Goal: Communication & Community: Answer question/provide support

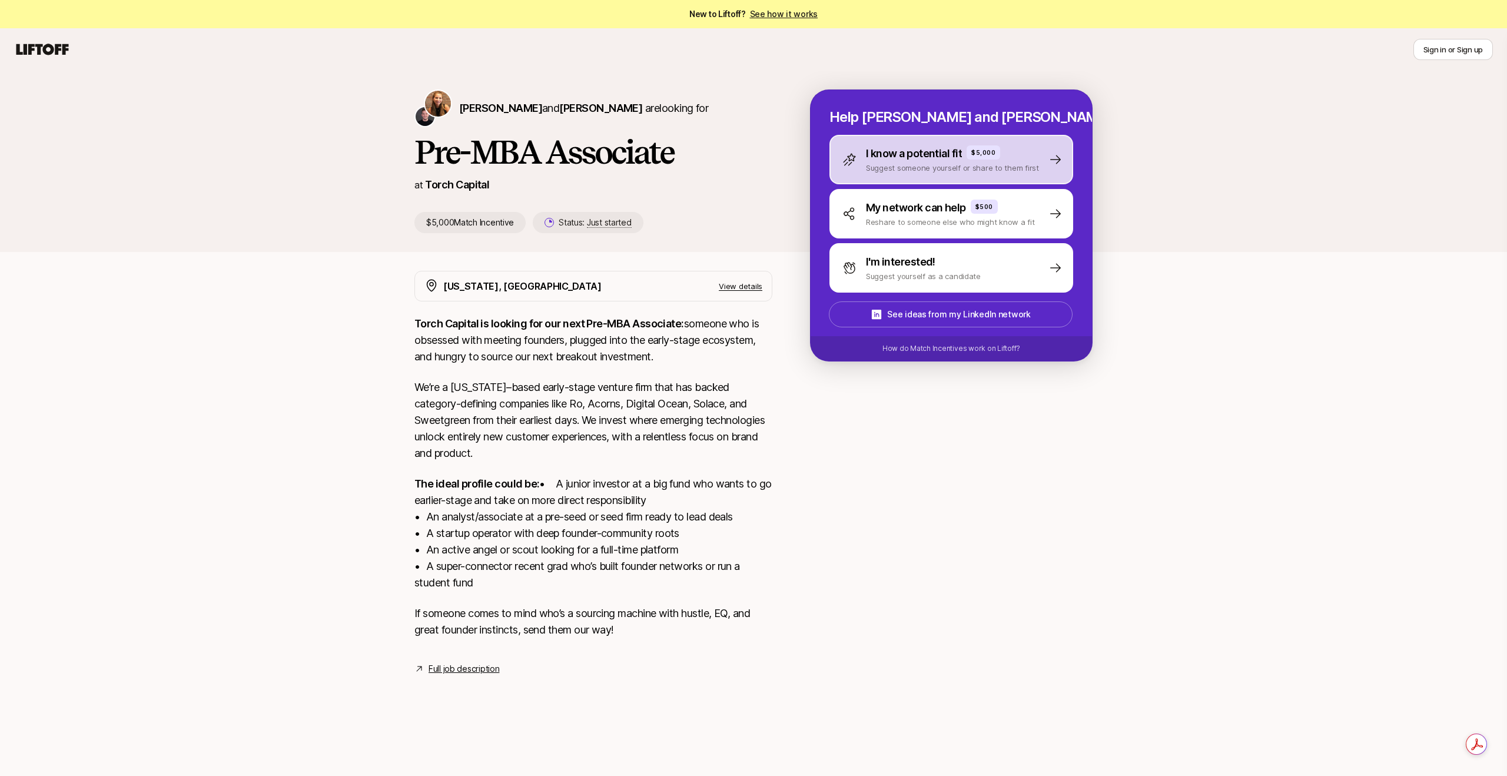
click at [1029, 163] on p "Suggest someone yourself or share to them first" at bounding box center [952, 168] width 173 height 12
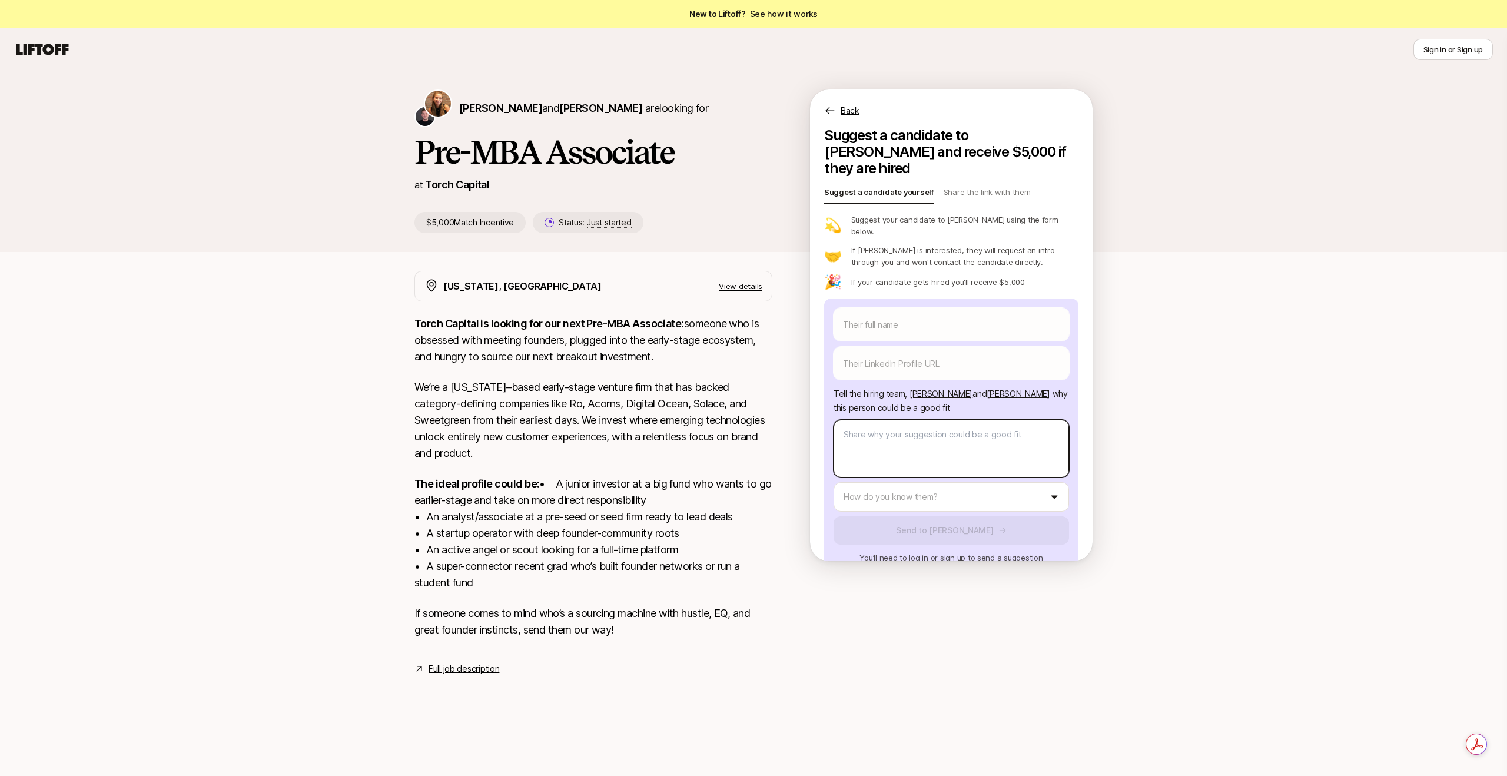
click at [1034, 430] on body "New to Liftoff? See how it works Sign in or Sign up Sign in or Sign up [PERSON_…" at bounding box center [753, 388] width 1507 height 776
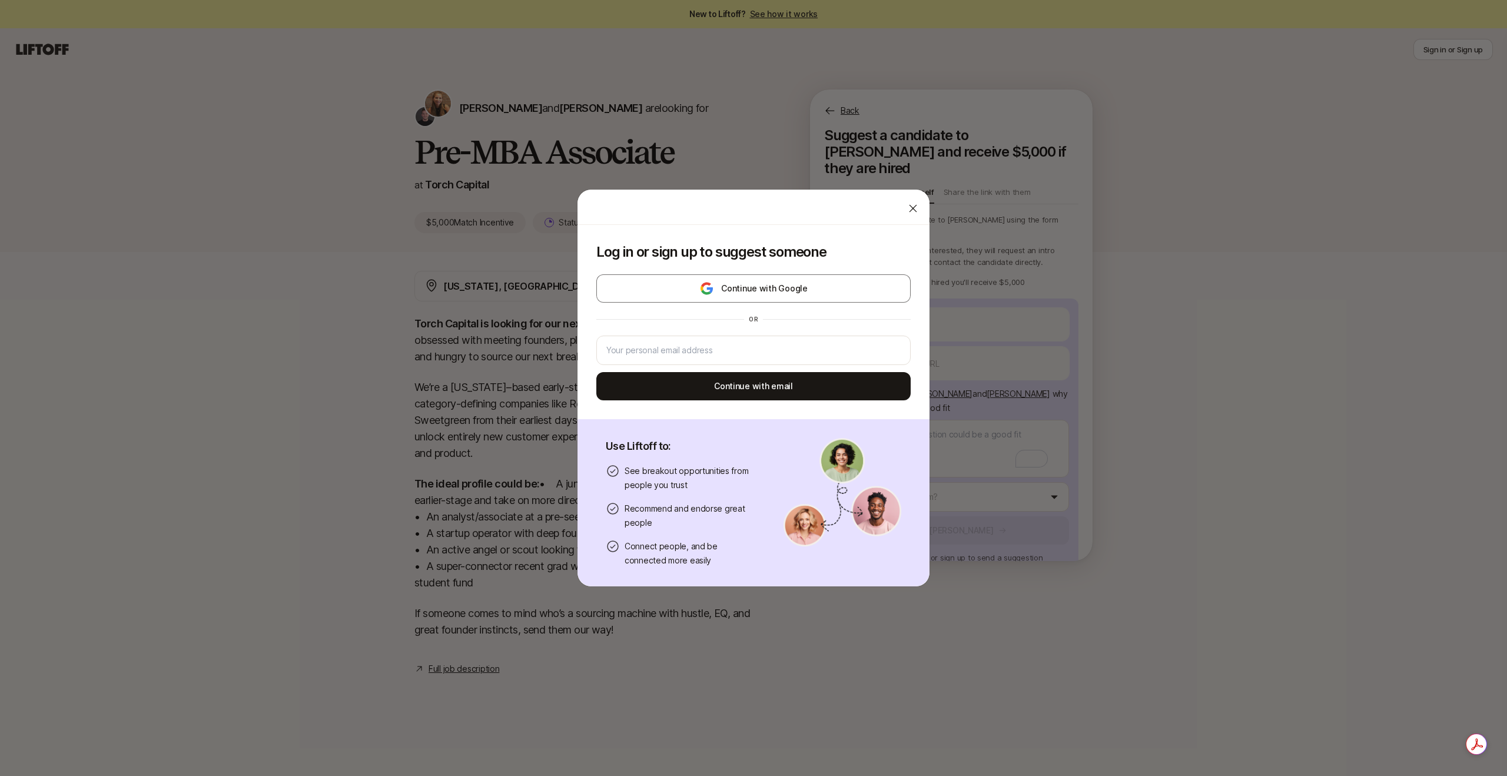
click at [910, 201] on div at bounding box center [913, 209] width 24 height 24
click at [949, 404] on body "New to Liftoff? See how it works Sign in or Sign up Sign in or Sign up [PERSON_…" at bounding box center [753, 388] width 1507 height 776
click at [901, 203] on div at bounding box center [913, 209] width 24 height 24
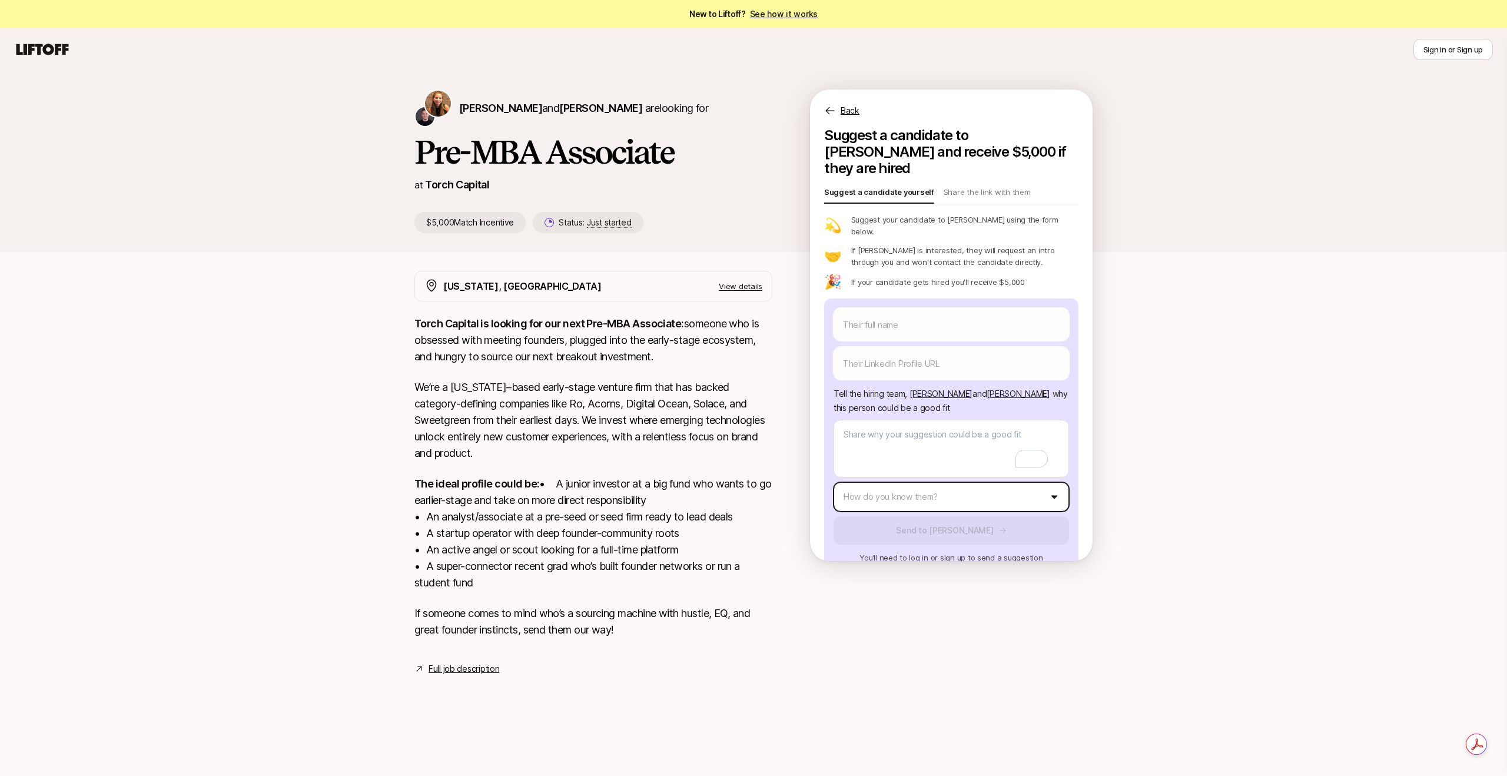
click at [1040, 471] on html "New to Liftoff? See how it works Sign in or Sign up Sign in or Sign up [PERSON_…" at bounding box center [753, 388] width 1507 height 776
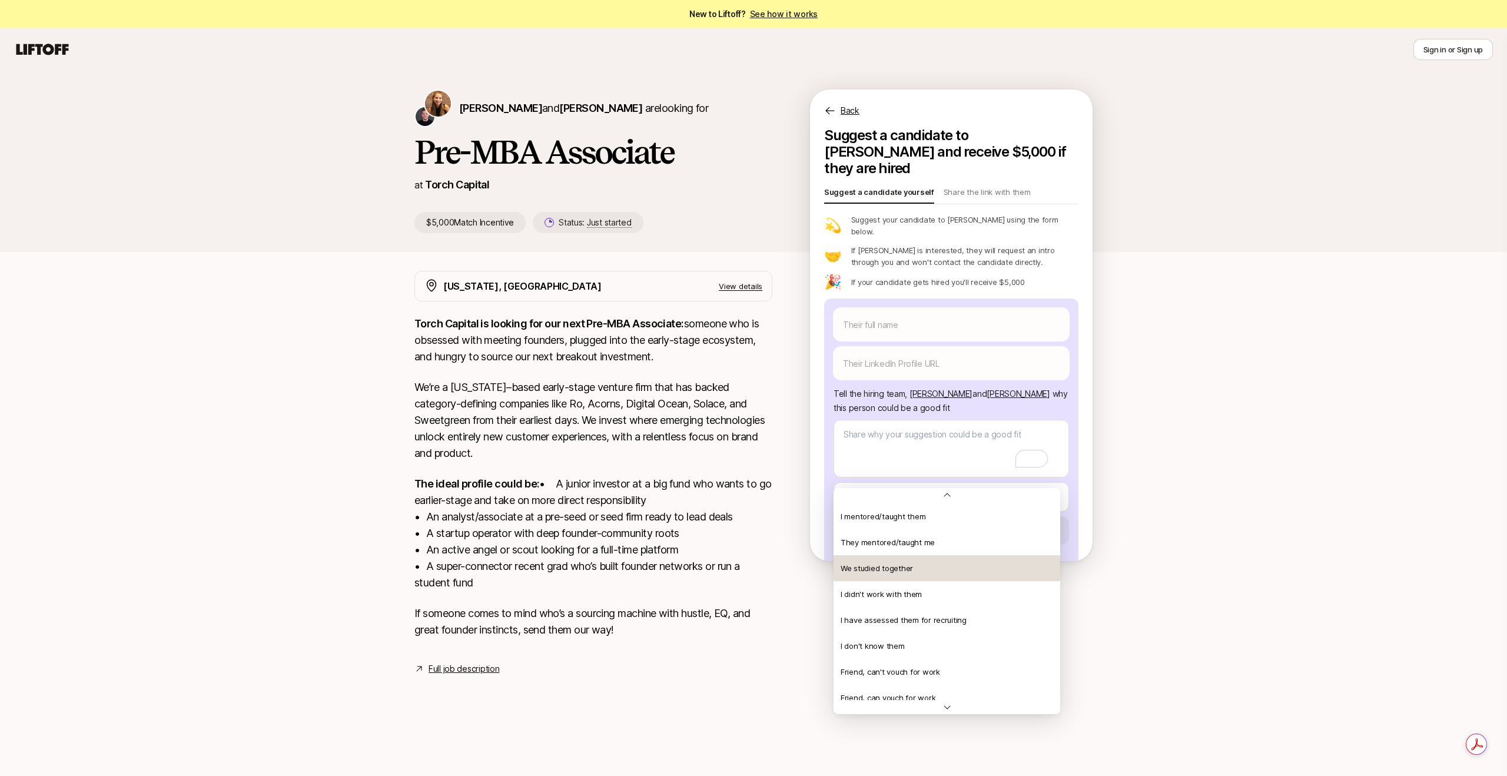
scroll to position [225, 0]
click at [1120, 440] on html "New to Liftoff? See how it works Sign in or Sign up Sign in or Sign up [PERSON_…" at bounding box center [753, 388] width 1507 height 776
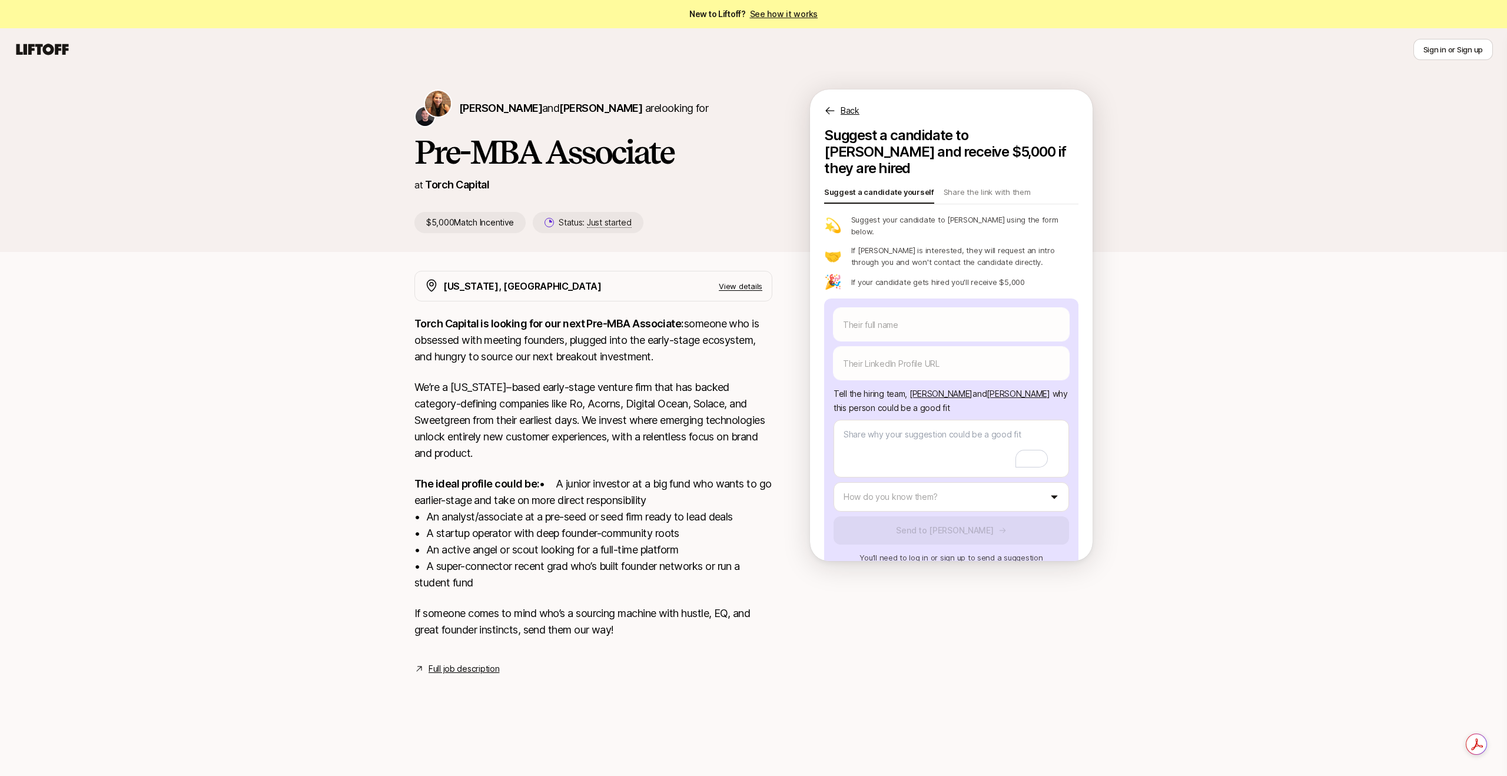
click at [856, 113] on p "Back" at bounding box center [850, 111] width 19 height 14
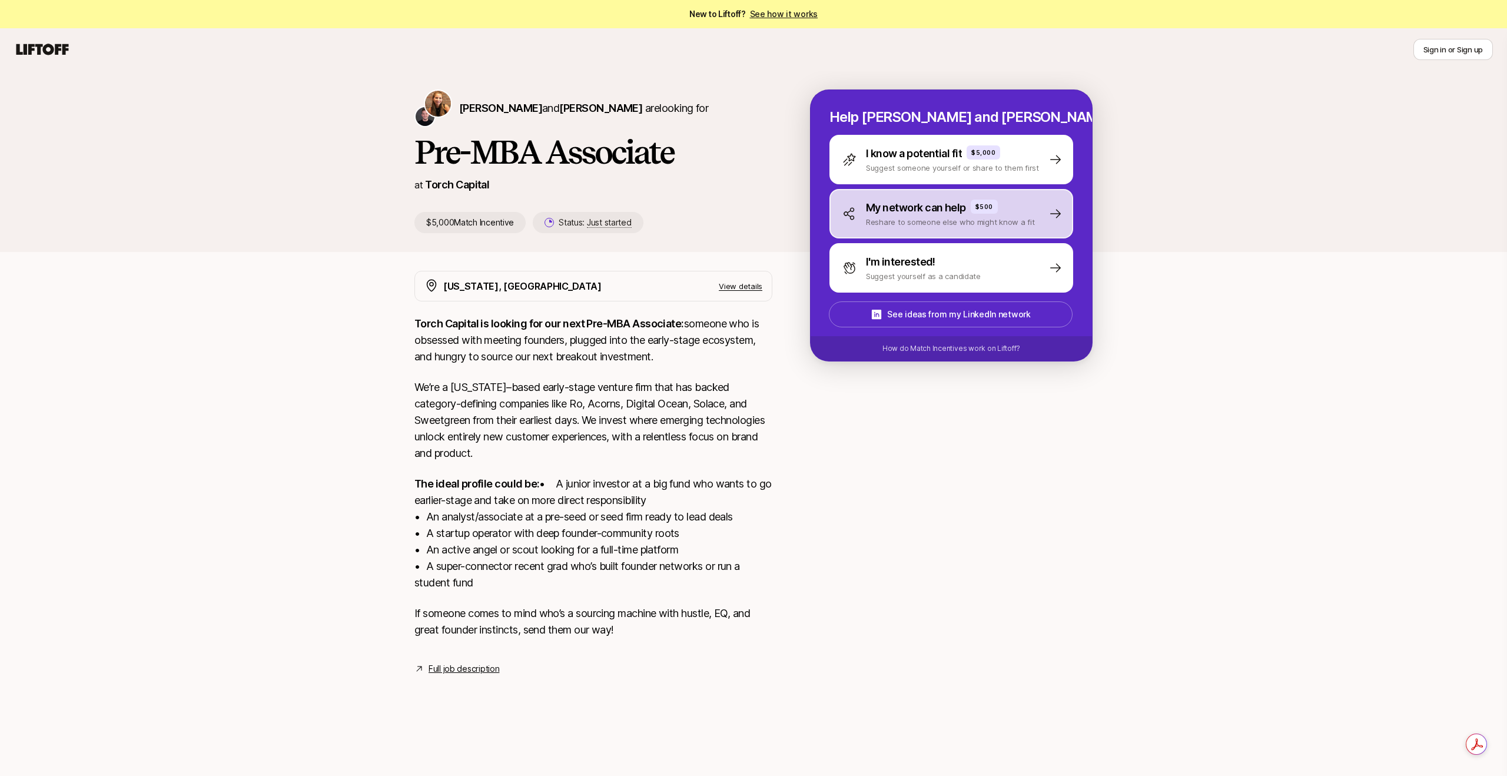
click at [986, 224] on p "Reshare to someone else who might know a fit" at bounding box center [950, 222] width 169 height 12
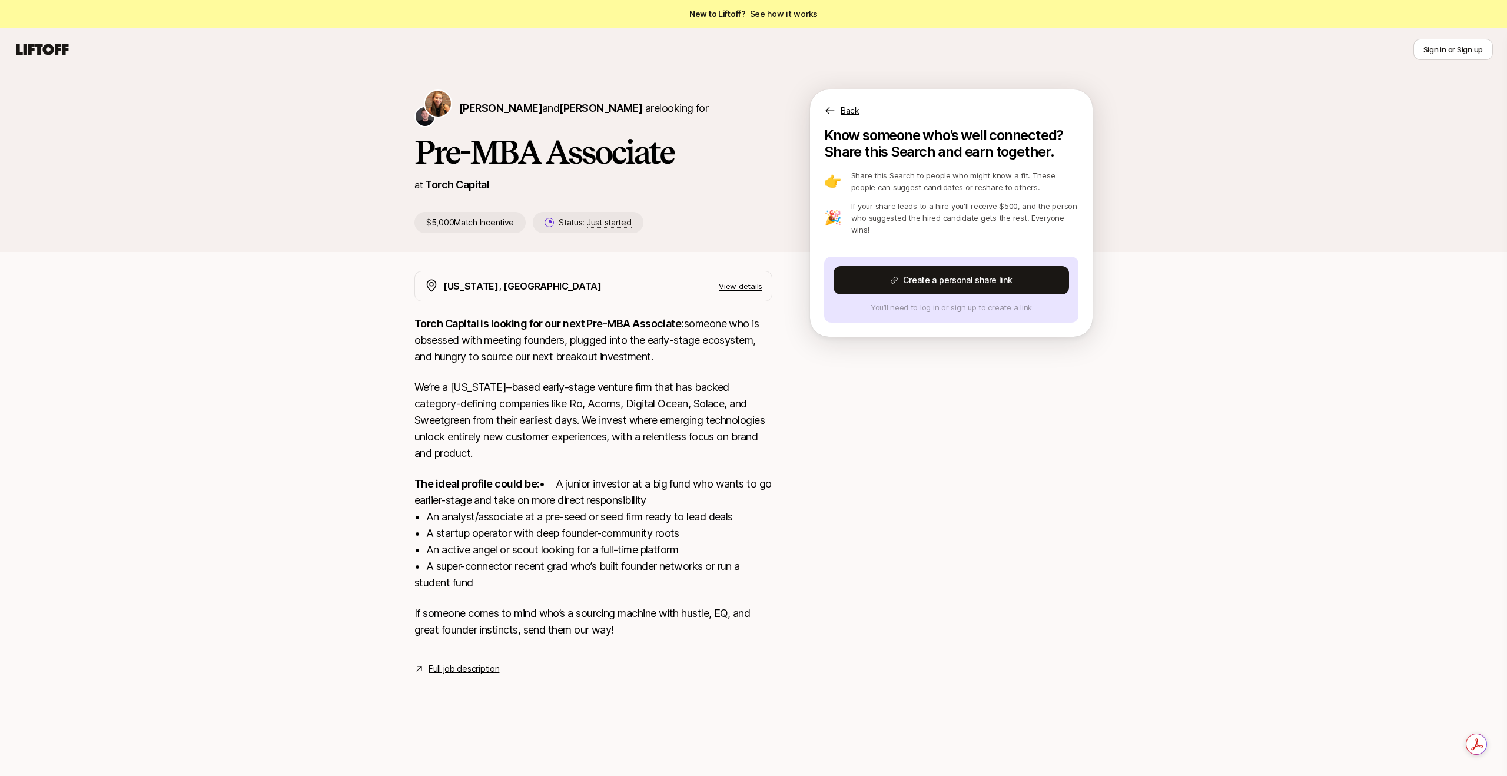
click at [841, 108] on p "Back" at bounding box center [850, 111] width 19 height 14
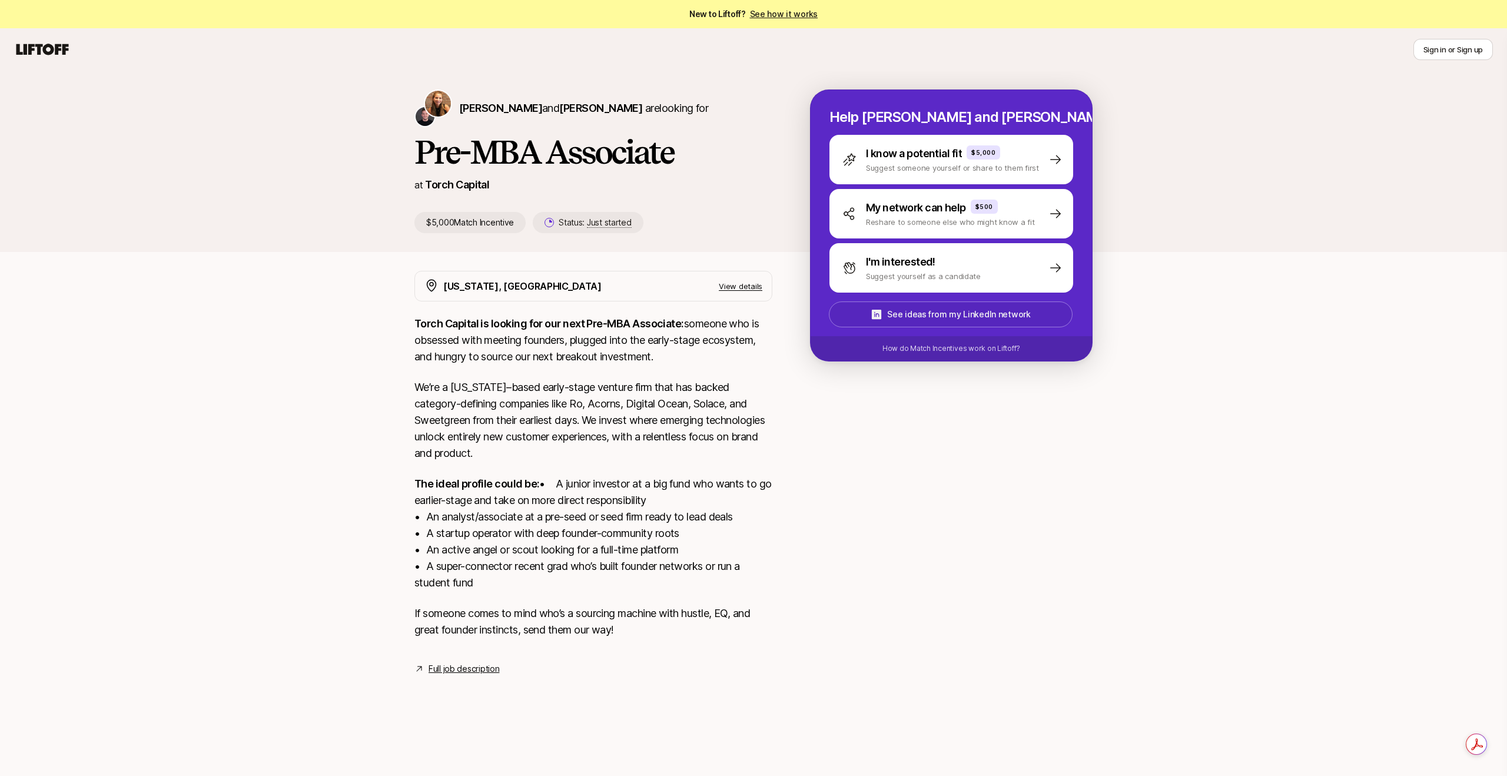
click at [957, 319] on p "See ideas from my LinkedIn network" at bounding box center [958, 314] width 143 height 14
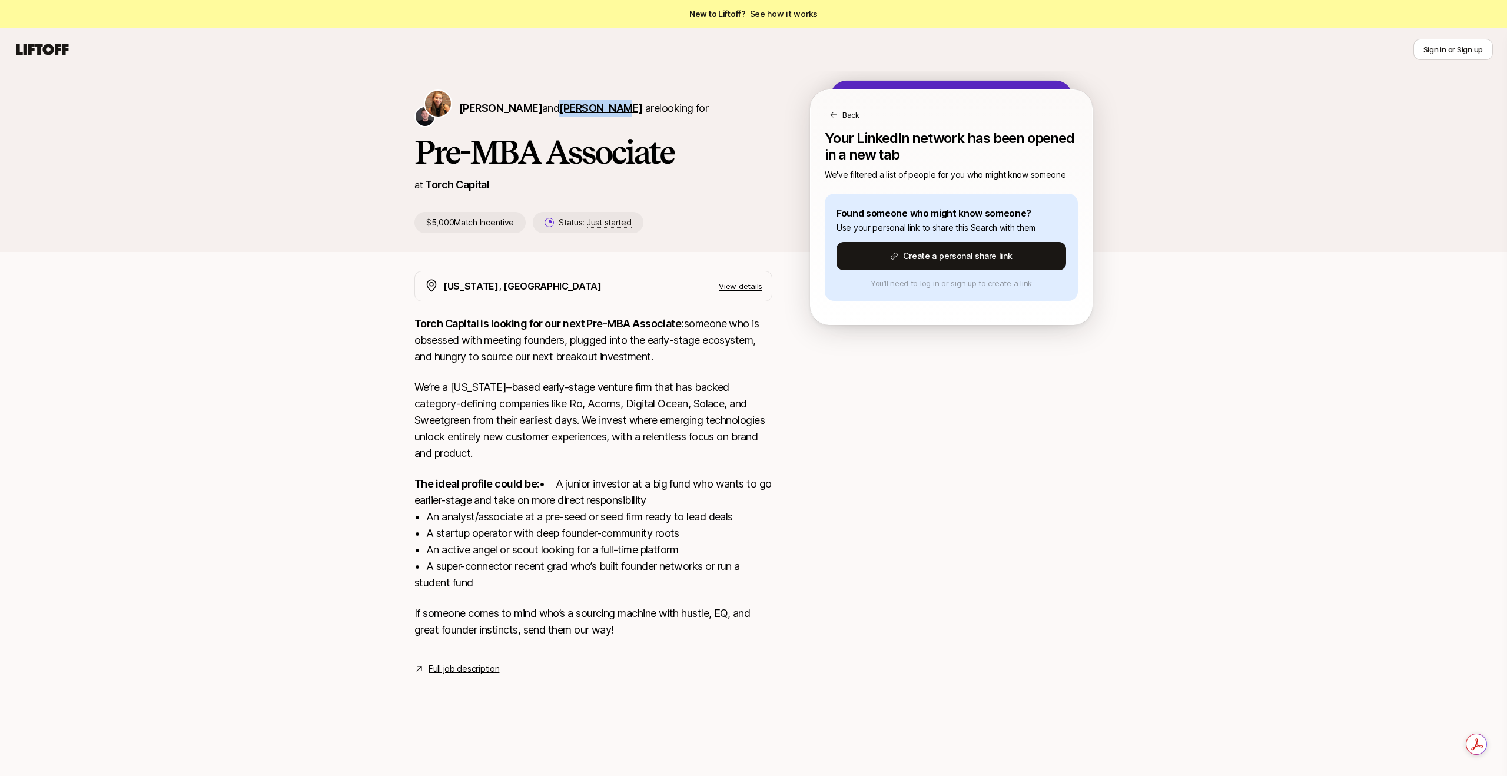
click at [559, 109] on span "[PERSON_NAME]" at bounding box center [600, 108] width 83 height 12
click at [860, 117] on div "Back" at bounding box center [952, 115] width 244 height 12
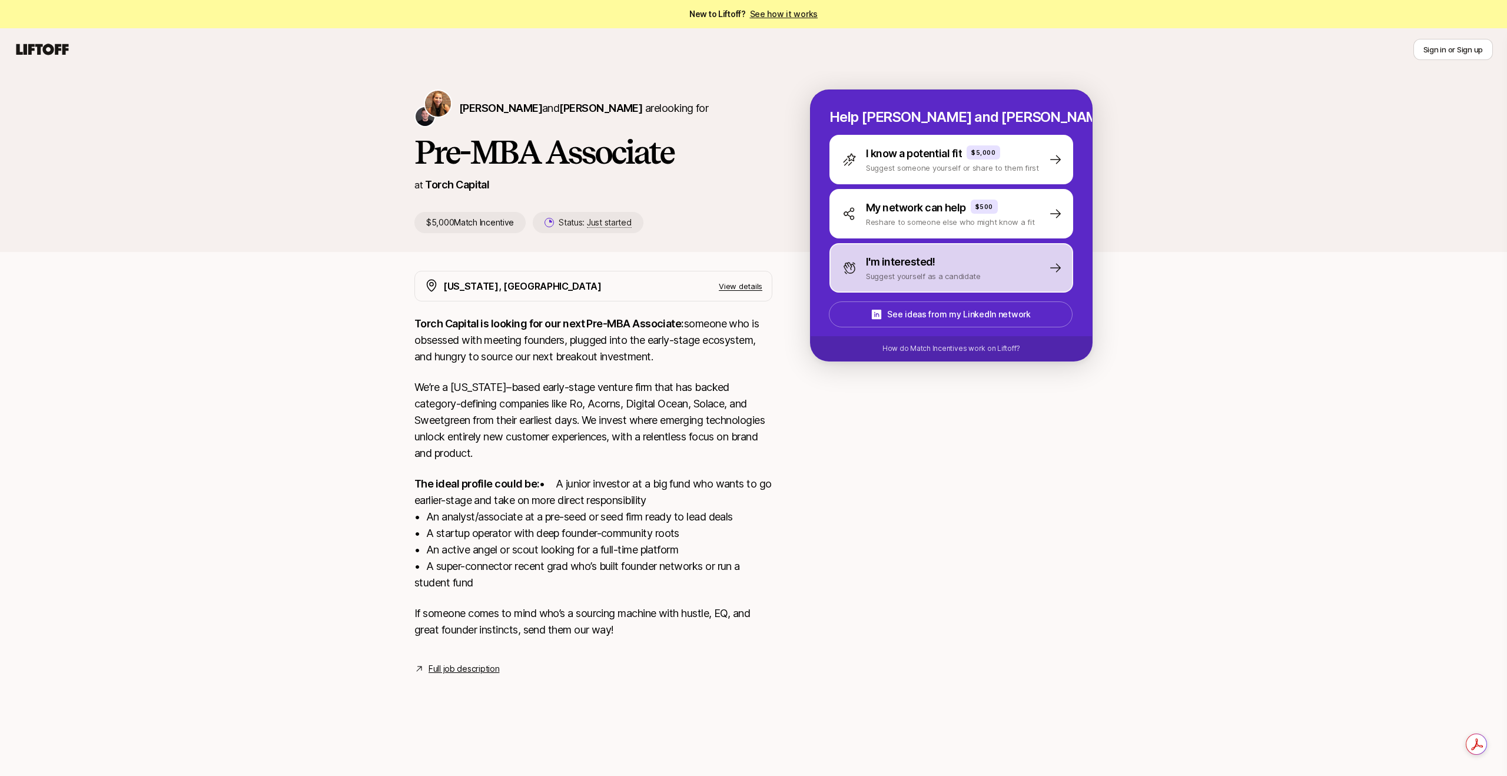
click at [917, 263] on p "I'm interested!" at bounding box center [900, 262] width 69 height 16
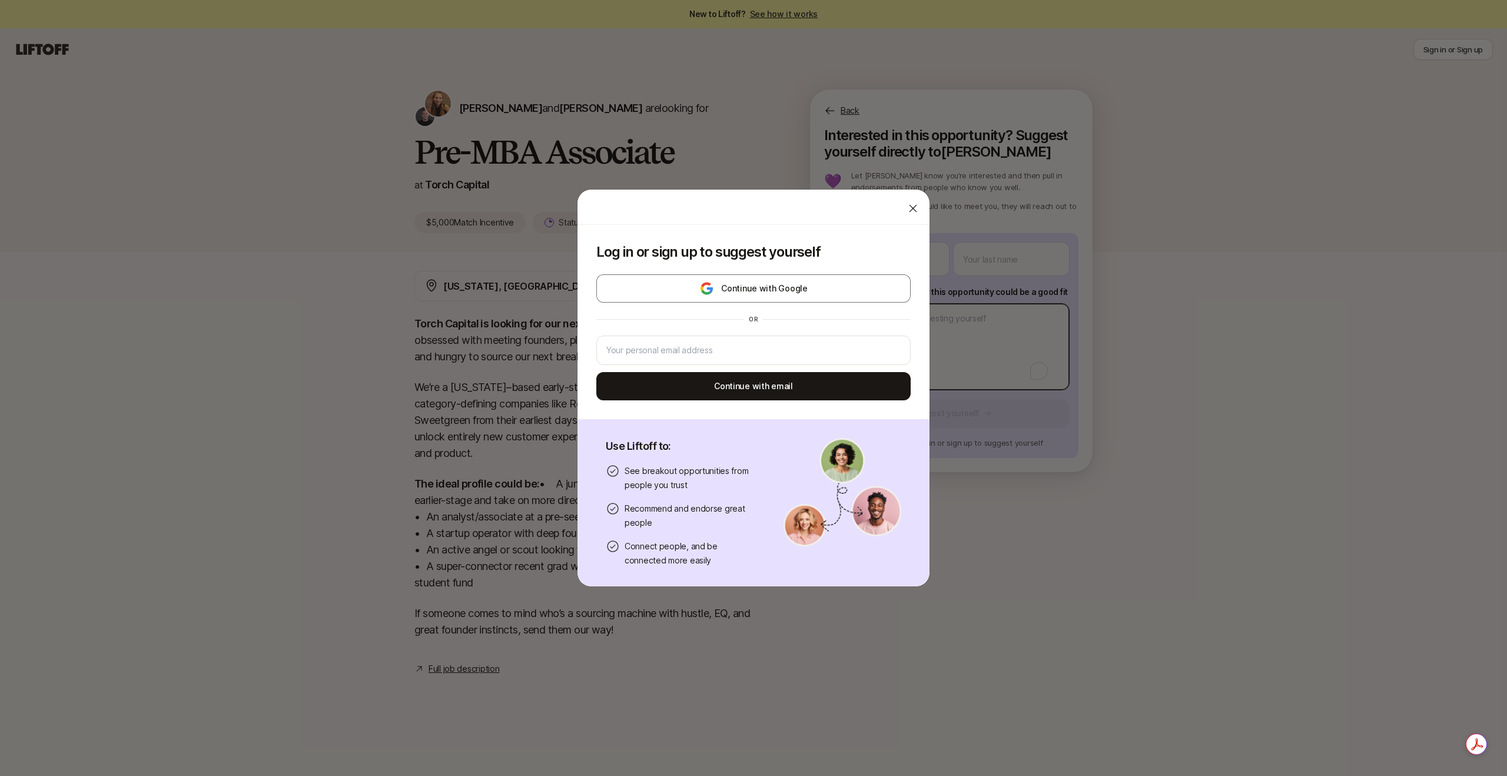
click at [918, 350] on body "New to Liftoff? See how it works Sign in or Sign up Sign in or Sign up [PERSON_…" at bounding box center [753, 388] width 1507 height 776
click at [907, 205] on icon at bounding box center [913, 209] width 12 height 12
type textarea "x"
